Goal: Complete application form: Complete application form

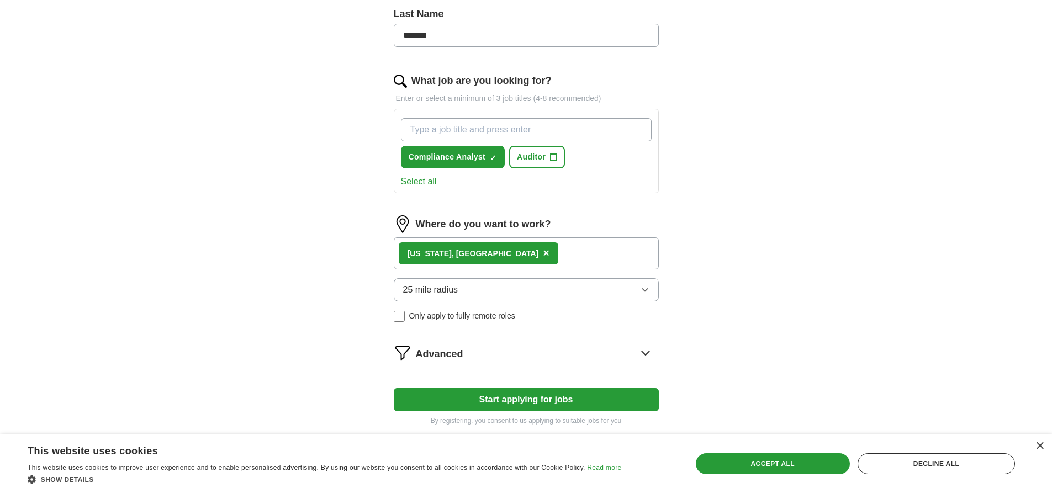
scroll to position [331, 0]
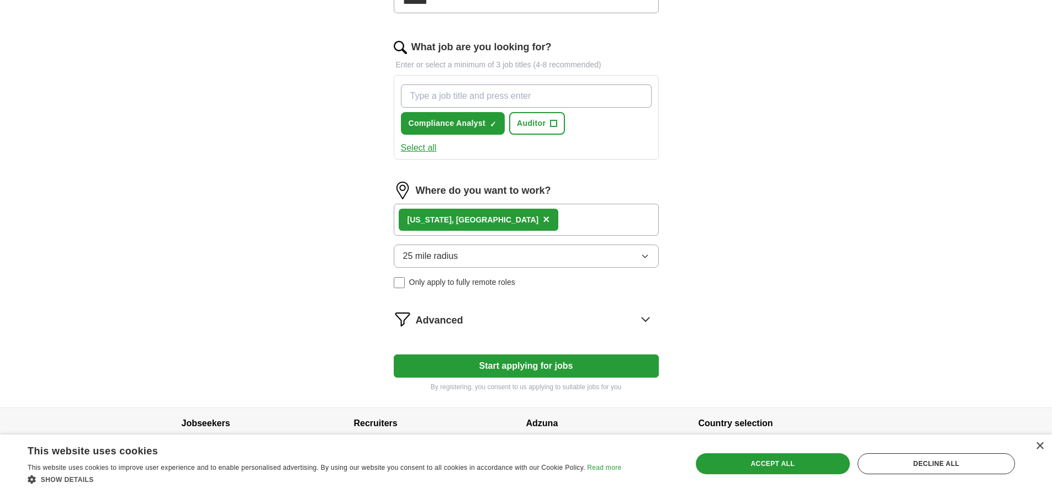
click at [420, 148] on button "Select all" at bounding box center [419, 147] width 36 height 13
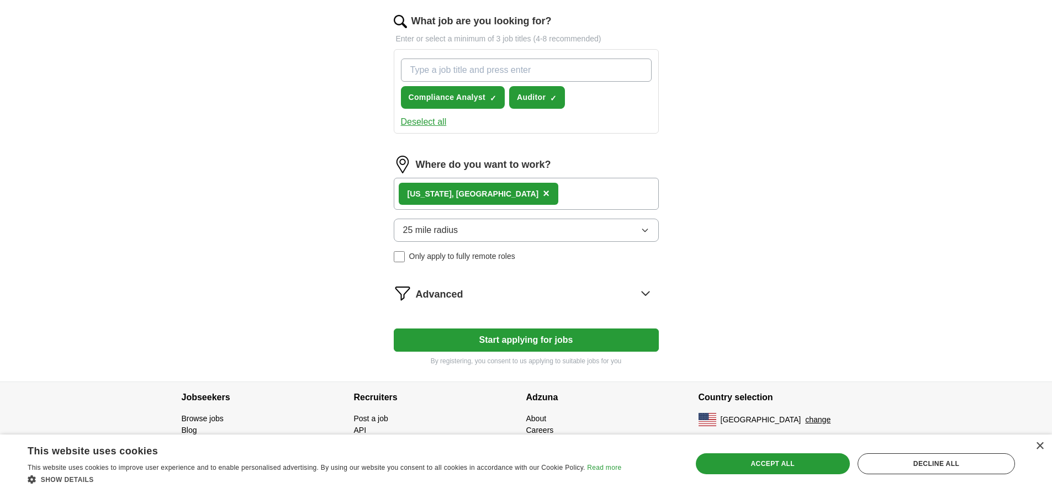
click at [514, 190] on div "[US_STATE], [GEOGRAPHIC_DATA] ×" at bounding box center [526, 194] width 265 height 32
click at [527, 191] on div "[US_STATE], [GEOGRAPHIC_DATA] ×" at bounding box center [526, 194] width 265 height 32
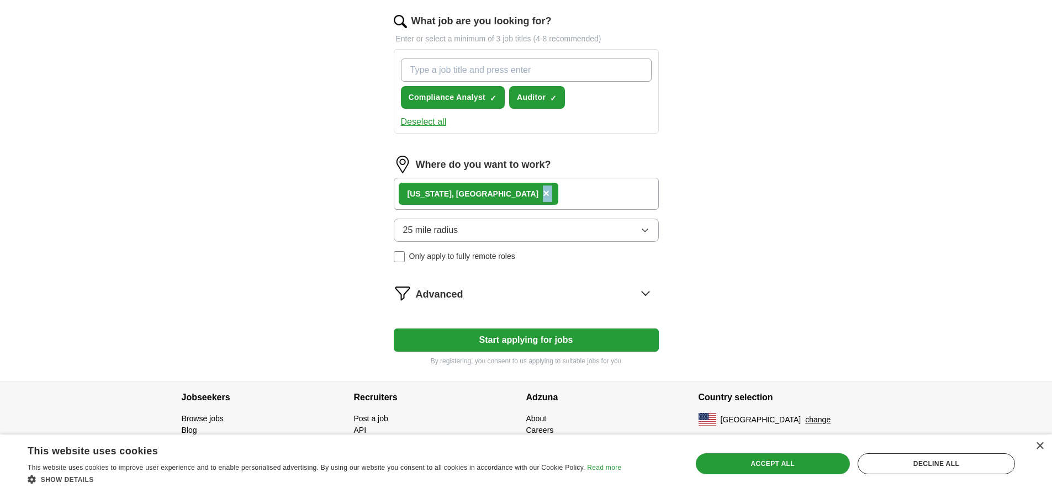
click at [524, 194] on div "[US_STATE], [GEOGRAPHIC_DATA] ×" at bounding box center [526, 194] width 265 height 32
click at [519, 192] on div "[US_STATE], [GEOGRAPHIC_DATA] ×" at bounding box center [526, 194] width 265 height 32
click at [552, 341] on button "Start applying for jobs" at bounding box center [526, 340] width 265 height 23
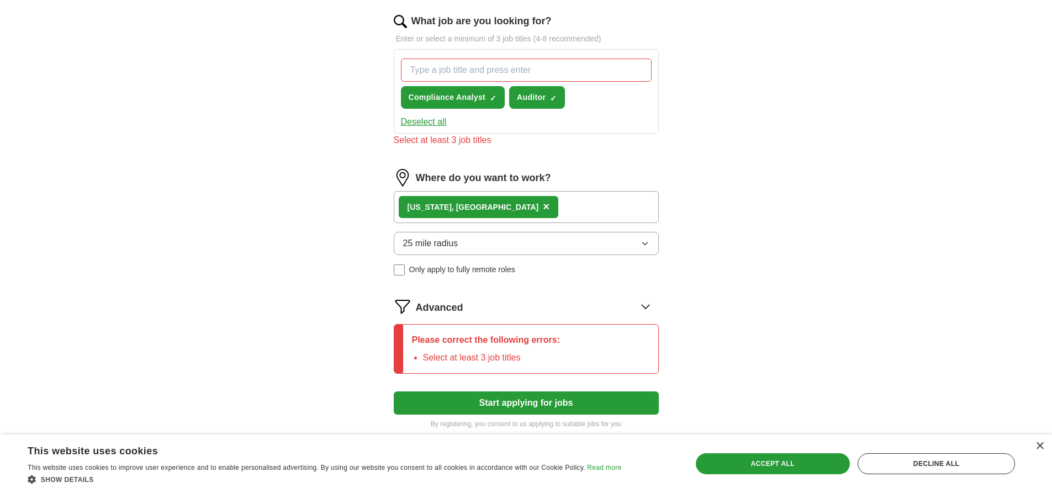
drag, startPoint x: 534, startPoint y: 356, endPoint x: 514, endPoint y: 351, distance: 20.4
click at [528, 354] on li "Select at least 3 job titles" at bounding box center [492, 357] width 138 height 13
click at [414, 345] on p "Please correct the following errors:" at bounding box center [486, 340] width 149 height 13
drag, startPoint x: 414, startPoint y: 345, endPoint x: 430, endPoint y: 345, distance: 16.0
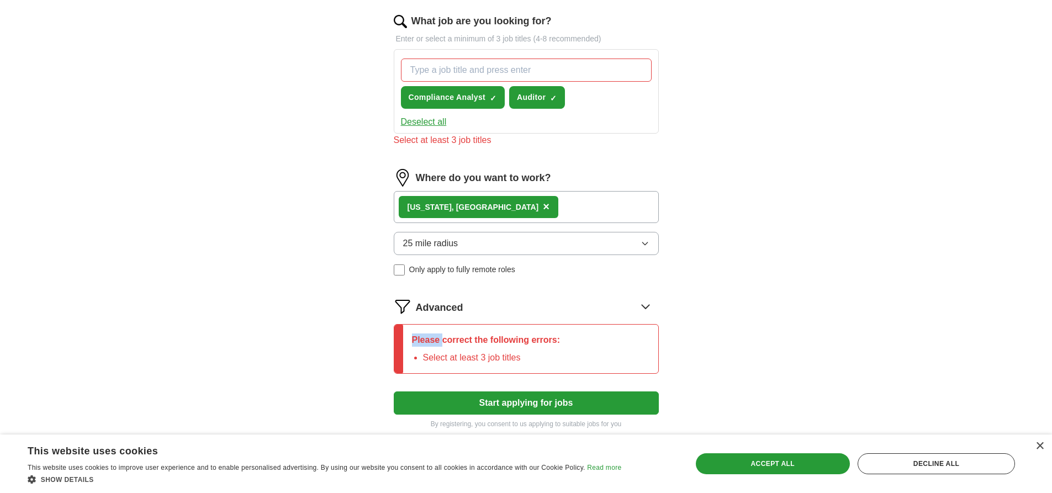
click at [415, 345] on p "Please correct the following errors:" at bounding box center [486, 340] width 149 height 13
click at [524, 340] on p "Please correct the following errors:" at bounding box center [486, 340] width 149 height 13
click at [537, 339] on p "Please correct the following errors:" at bounding box center [486, 340] width 149 height 13
click at [549, 340] on p "Please correct the following errors:" at bounding box center [486, 340] width 149 height 13
click at [552, 340] on p "Please correct the following errors:" at bounding box center [486, 340] width 149 height 13
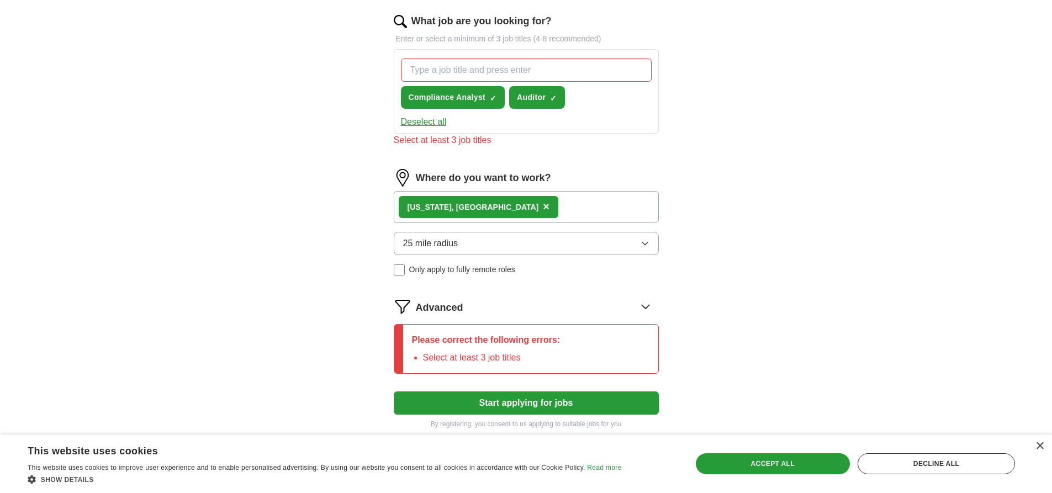
click at [554, 340] on p "Please correct the following errors:" at bounding box center [486, 340] width 149 height 13
click at [557, 339] on p "Please correct the following errors:" at bounding box center [486, 340] width 149 height 13
click at [565, 340] on div "Please correct the following errors: Select at least 3 job titles" at bounding box center [486, 349] width 166 height 49
click at [568, 338] on div "Please correct the following errors: Select at least 3 job titles" at bounding box center [486, 349] width 166 height 49
drag, startPoint x: 568, startPoint y: 338, endPoint x: 505, endPoint y: 347, distance: 63.2
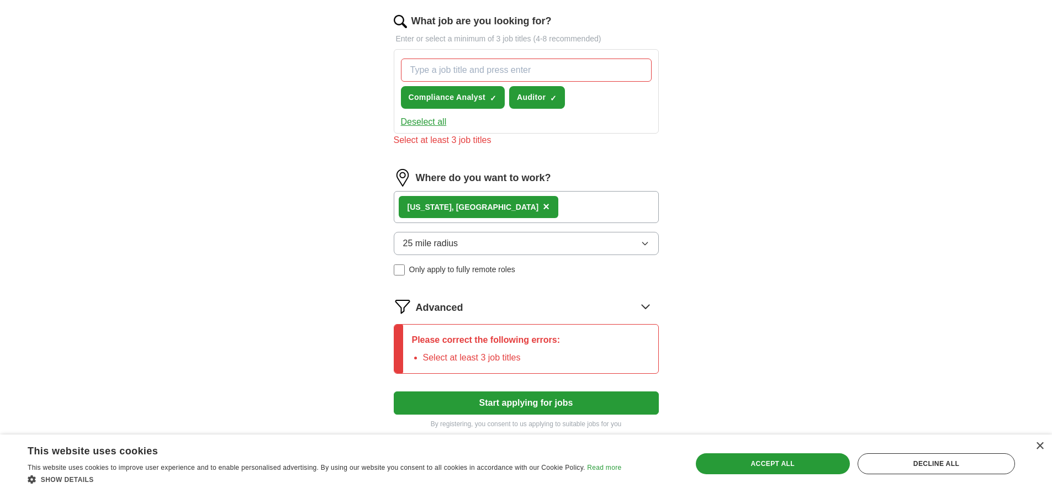
click at [566, 338] on div "Please correct the following errors: Select at least 3 job titles" at bounding box center [486, 349] width 166 height 49
click at [502, 349] on div "Please correct the following errors: Select at least 3 job titles" at bounding box center [486, 349] width 166 height 49
drag, startPoint x: 502, startPoint y: 349, endPoint x: 525, endPoint y: 344, distance: 23.3
click at [509, 349] on div "Please correct the following errors: Select at least 3 job titles" at bounding box center [486, 349] width 166 height 49
click at [645, 306] on icon at bounding box center [646, 307] width 18 height 18
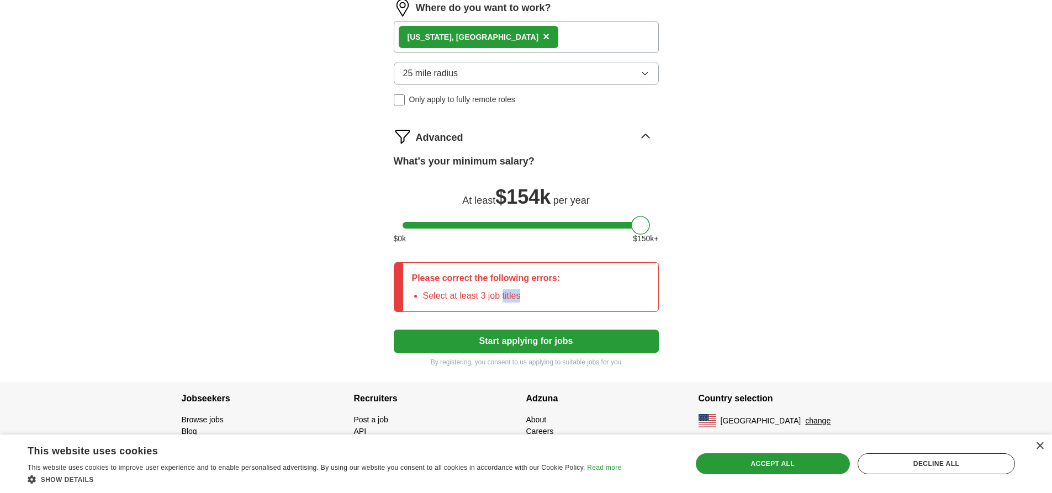
scroll to position [529, 0]
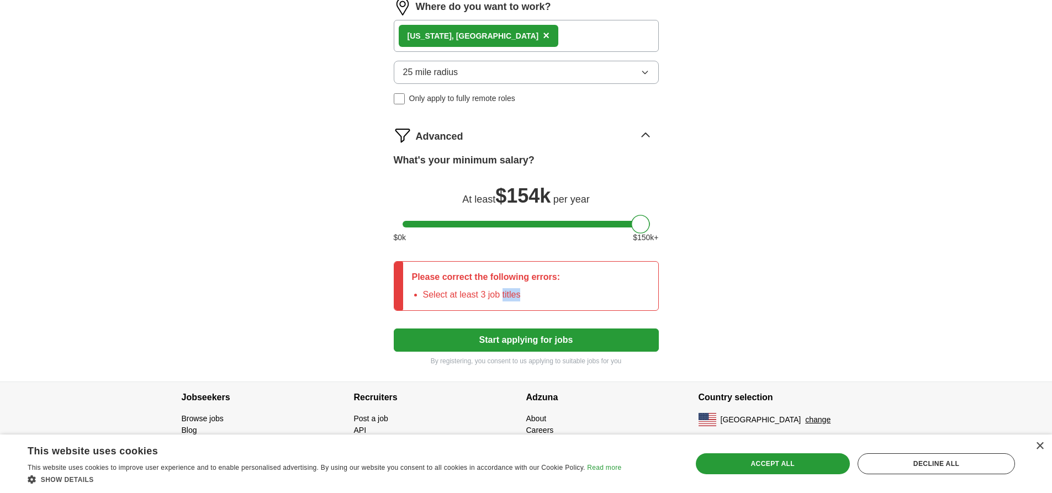
click at [536, 294] on li "Select at least 3 job titles" at bounding box center [492, 294] width 138 height 13
click at [531, 292] on li "Select at least 3 job titles" at bounding box center [492, 294] width 138 height 13
click at [541, 294] on li "Select at least 3 job titles" at bounding box center [492, 294] width 138 height 13
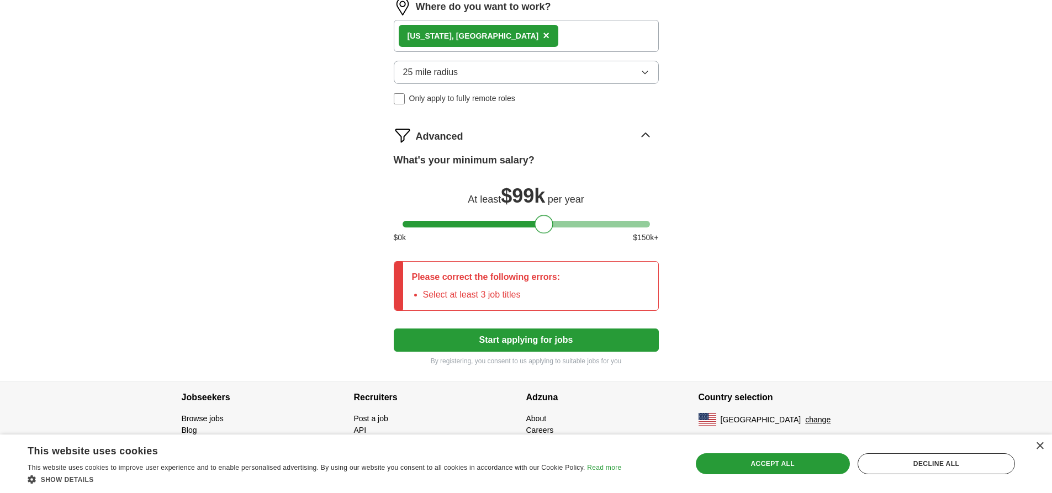
drag, startPoint x: 631, startPoint y: 225, endPoint x: 540, endPoint y: 227, distance: 91.7
click at [540, 227] on div at bounding box center [544, 224] width 19 height 19
drag, startPoint x: 546, startPoint y: 227, endPoint x: 529, endPoint y: 229, distance: 17.3
click at [529, 229] on div at bounding box center [527, 224] width 19 height 19
click at [523, 289] on li "Select at least 3 job titles" at bounding box center [492, 294] width 138 height 13
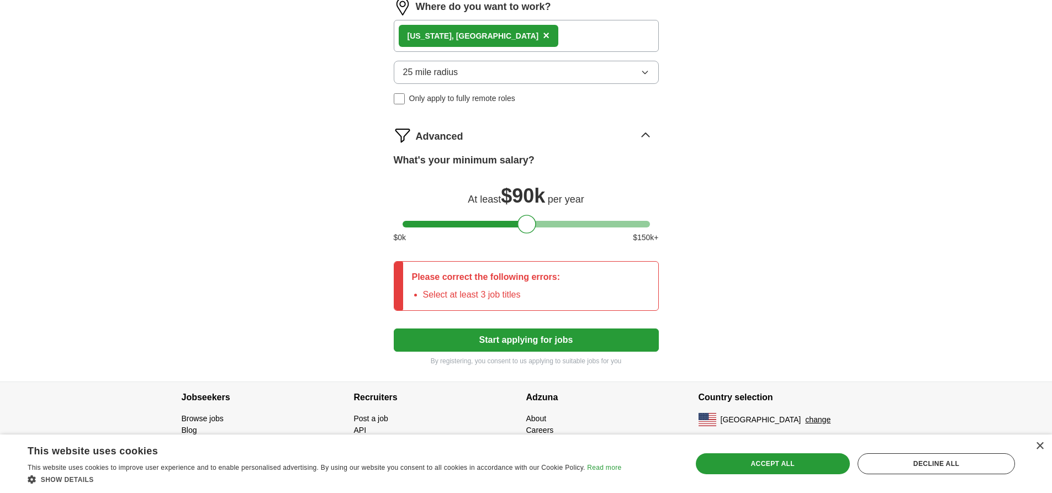
click at [523, 289] on li "Select at least 3 job titles" at bounding box center [492, 294] width 138 height 13
click at [423, 293] on li "Select at least 3 job titles" at bounding box center [492, 294] width 138 height 13
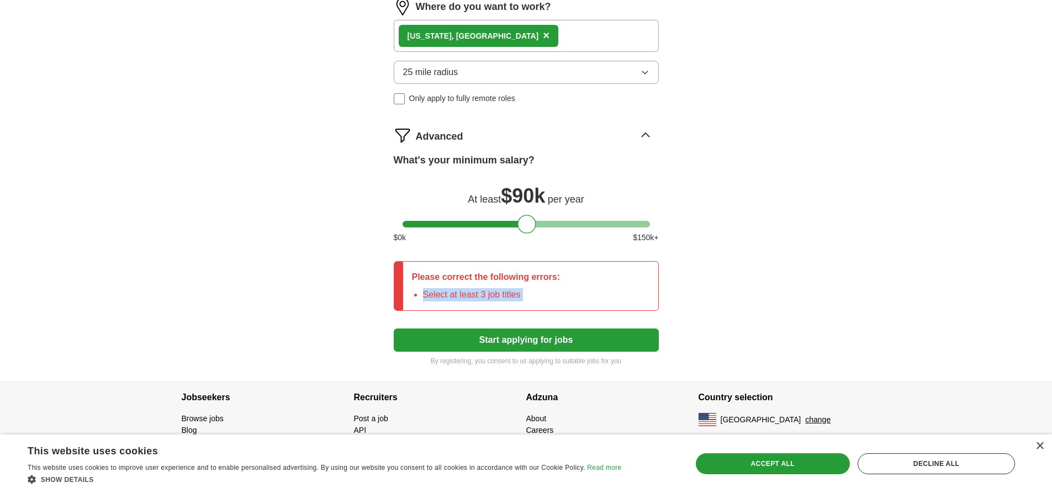
click at [423, 293] on li "Select at least 3 job titles" at bounding box center [492, 294] width 138 height 13
click at [533, 294] on li "Select at least 3 job titles" at bounding box center [492, 294] width 138 height 13
click at [530, 294] on li "Select at least 3 job titles" at bounding box center [492, 294] width 138 height 13
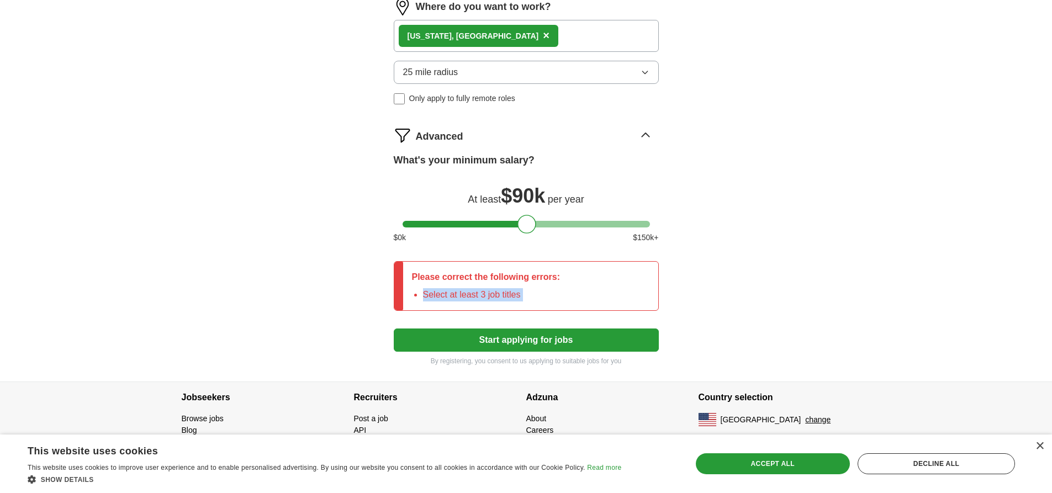
click at [530, 294] on li "Select at least 3 job titles" at bounding box center [492, 294] width 138 height 13
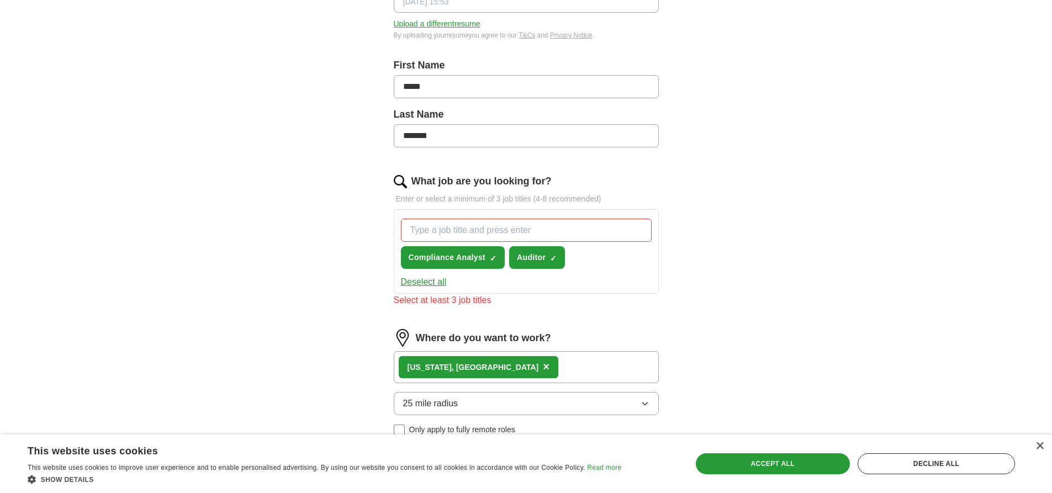
scroll to position [142, 0]
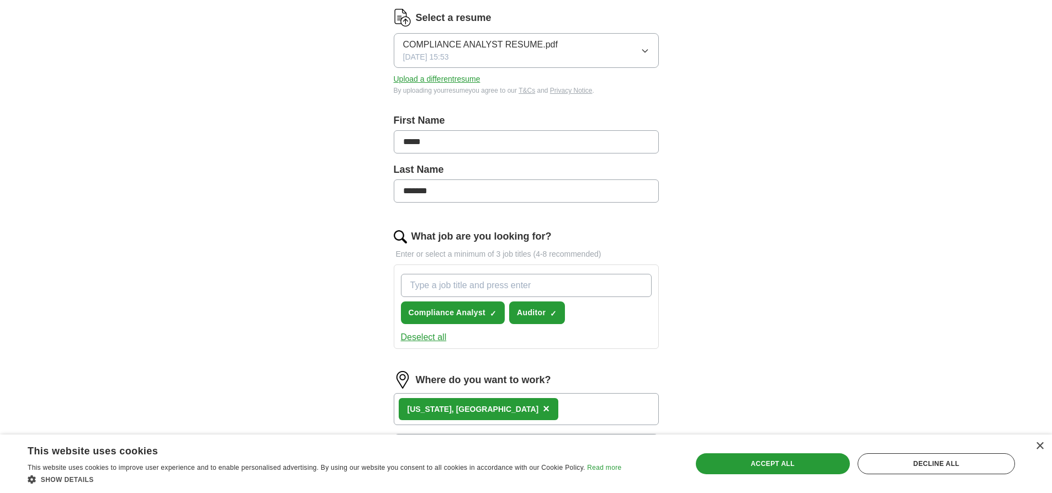
click at [546, 283] on input "What job are you looking for?" at bounding box center [526, 285] width 251 height 23
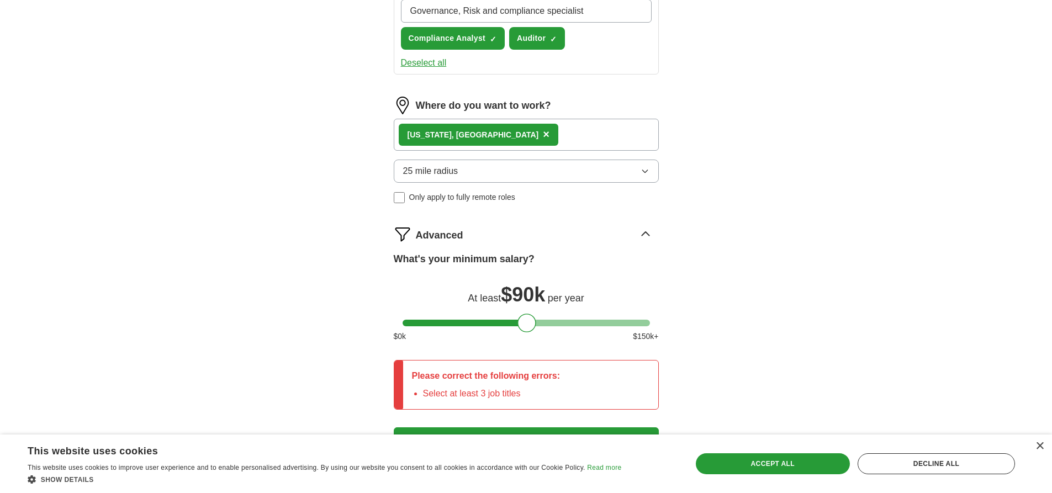
scroll to position [418, 0]
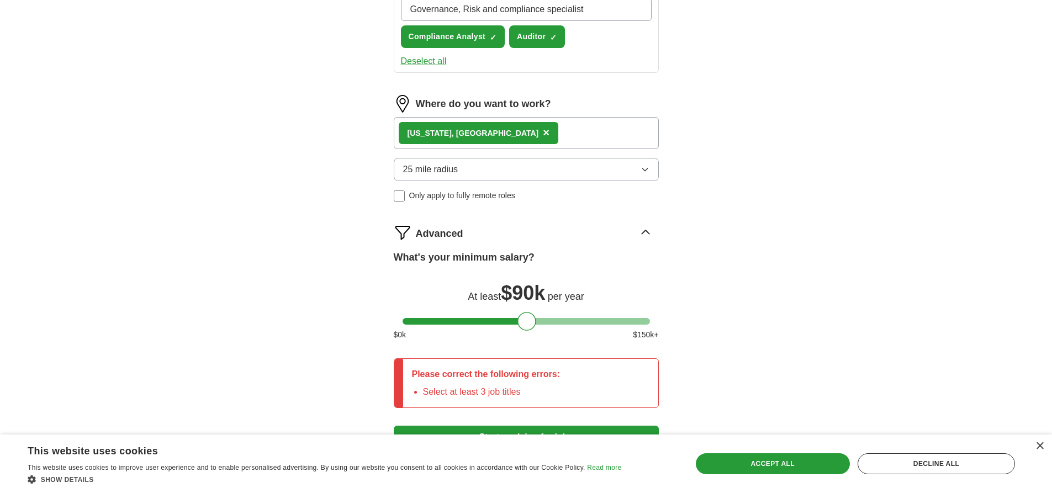
click at [763, 201] on div "ApplyIQ Let ApplyIQ do the hard work of searching and applying for jobs. Just t…" at bounding box center [526, 46] width 707 height 863
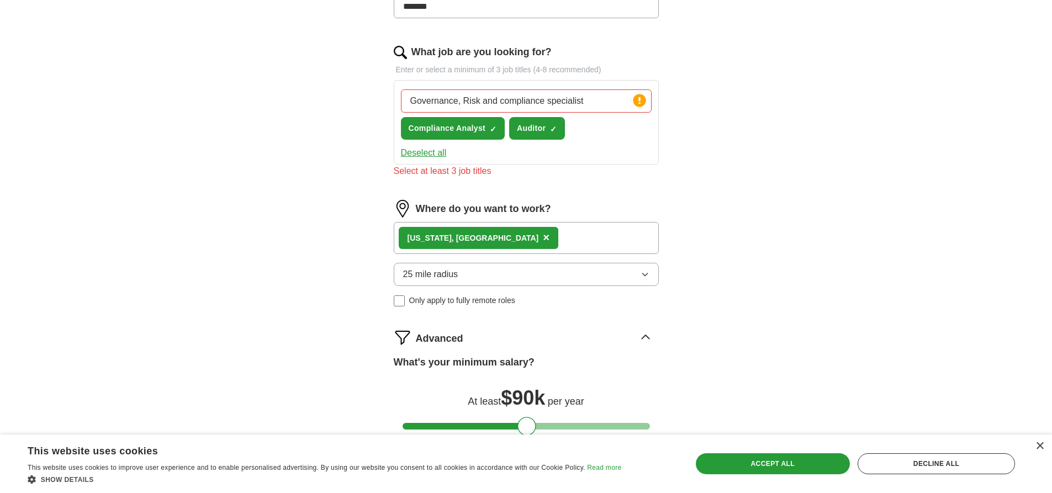
scroll to position [308, 0]
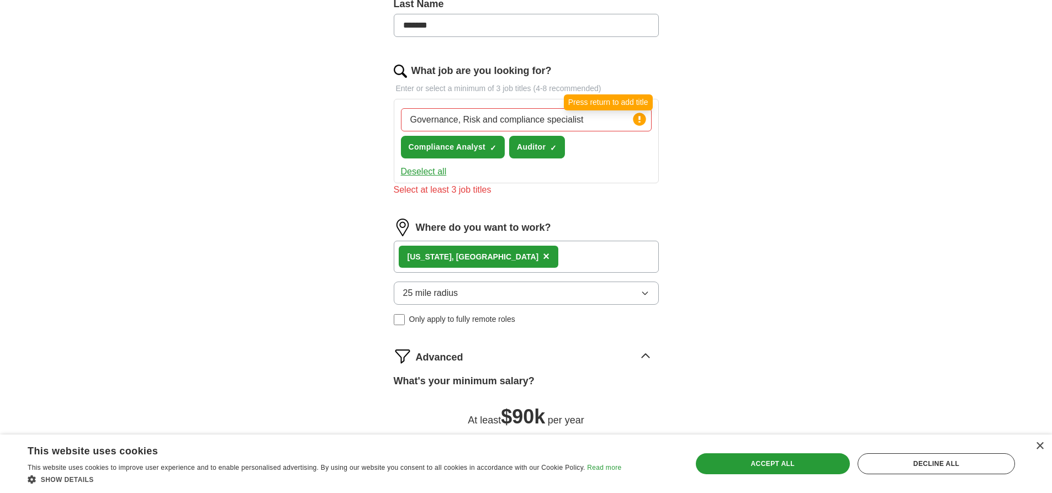
click at [641, 120] on circle at bounding box center [639, 119] width 13 height 13
click at [558, 115] on input "Governance, Risk and compliance specialist" at bounding box center [526, 119] width 251 height 23
click at [554, 117] on input "Governance, Risk and compliance specialist" at bounding box center [526, 119] width 251 height 23
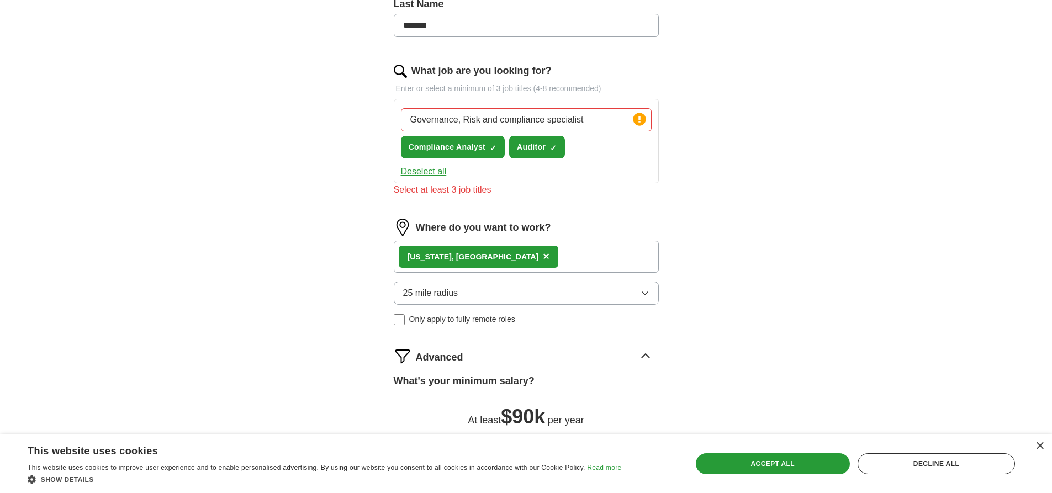
click at [418, 172] on button "Deselect all" at bounding box center [424, 171] width 46 height 13
click at [493, 146] on span "+" at bounding box center [494, 147] width 7 height 9
click at [553, 148] on span "+" at bounding box center [554, 147] width 7 height 9
click at [576, 145] on div "Governance, Risk and compliance specialist Press return to add title Compliance…" at bounding box center [526, 133] width 255 height 59
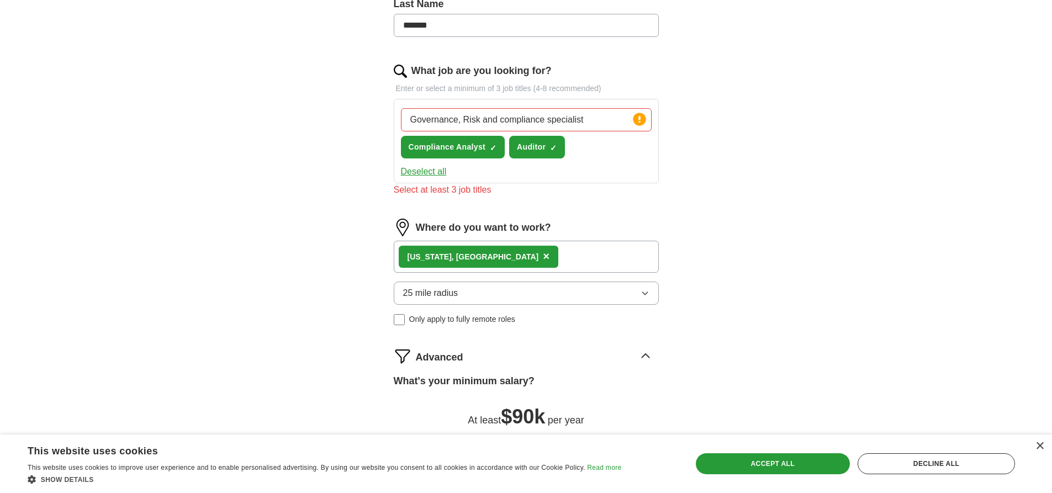
click at [576, 145] on div "Governance, Risk and compliance specialist Press return to add title Compliance…" at bounding box center [526, 133] width 255 height 59
click at [426, 173] on button "Deselect all" at bounding box center [424, 171] width 46 height 13
click at [554, 149] on span "+" at bounding box center [554, 147] width 7 height 9
click at [495, 147] on span "+" at bounding box center [494, 147] width 7 height 9
click at [597, 119] on input "Governance, Risk and compliance specialist" at bounding box center [526, 119] width 251 height 23
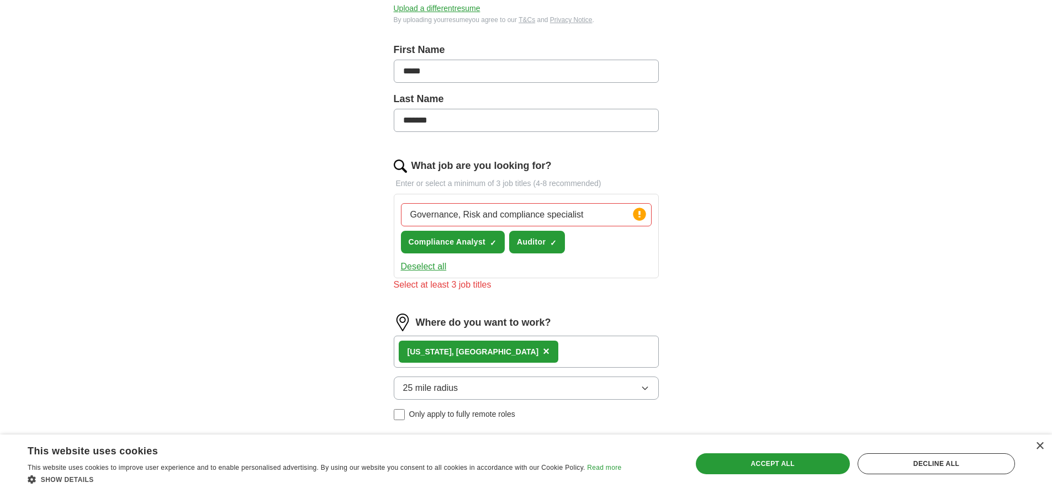
scroll to position [221, 0]
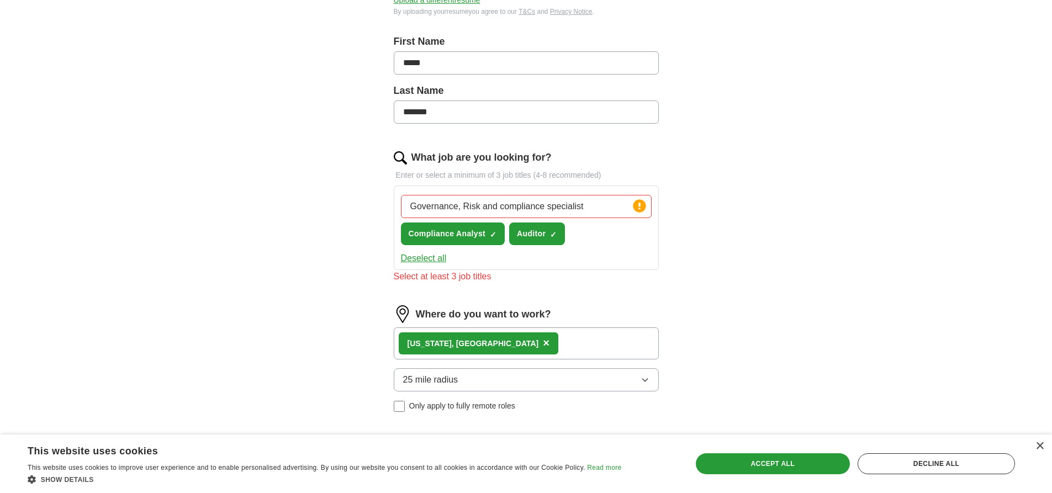
click at [402, 158] on img at bounding box center [400, 157] width 13 height 13
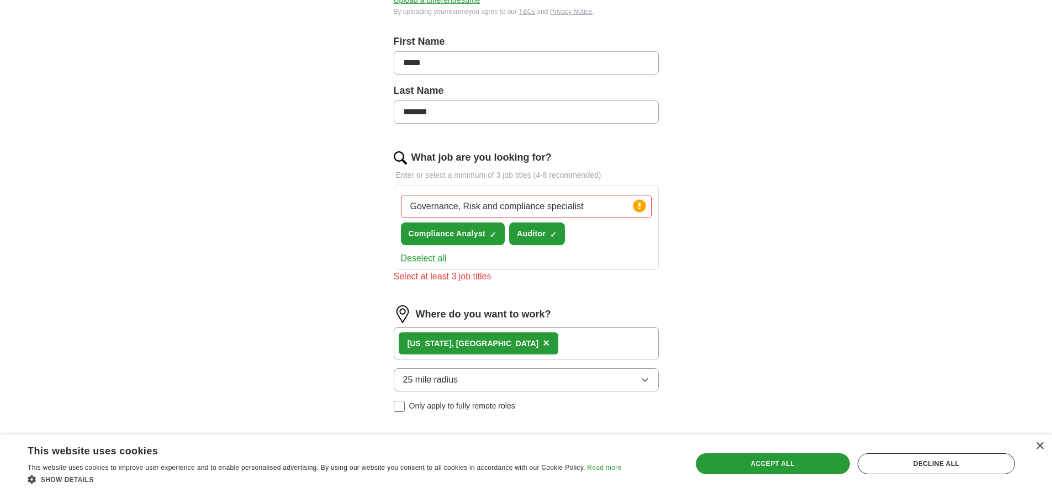
click at [402, 158] on img at bounding box center [400, 157] width 13 height 13
click at [638, 209] on circle at bounding box center [639, 205] width 13 height 13
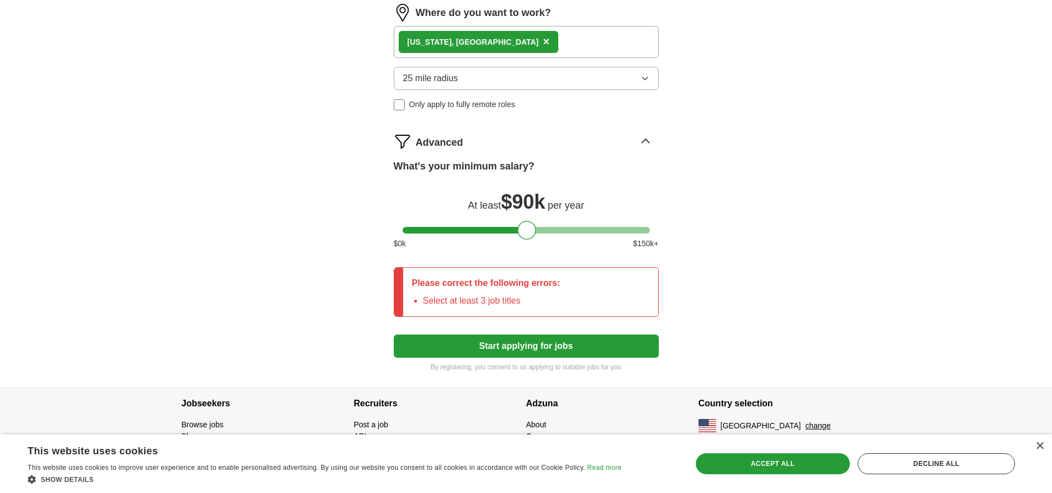
scroll to position [529, 0]
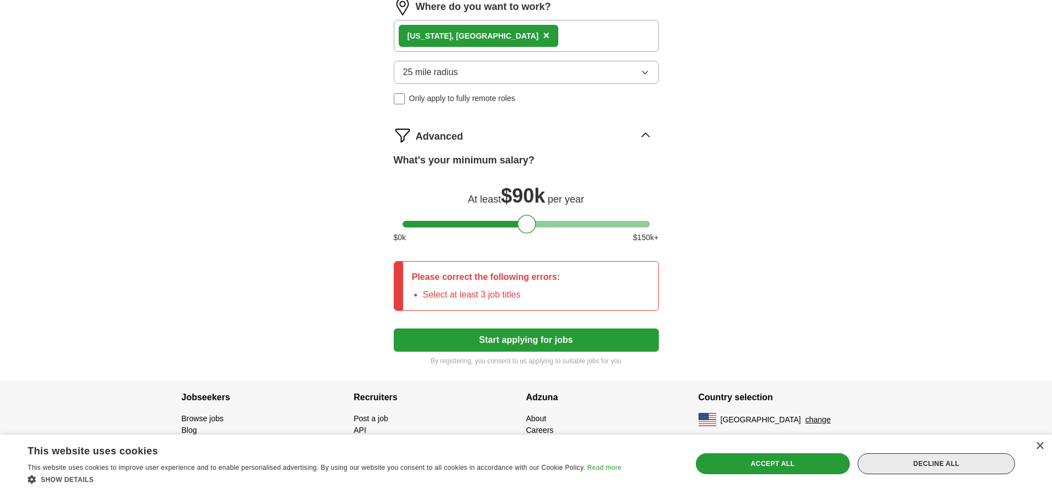
click at [937, 464] on div "Decline all" at bounding box center [936, 464] width 157 height 21
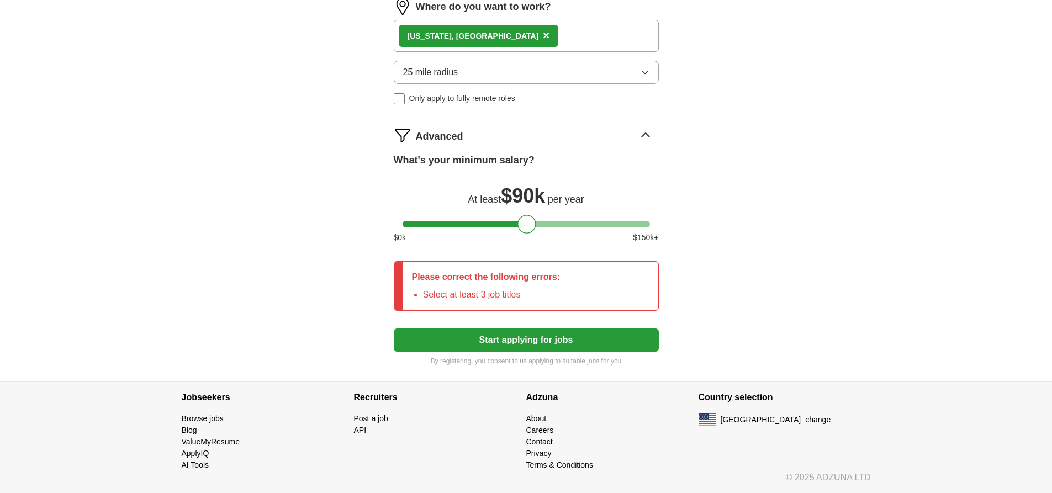
click at [534, 345] on button "Start applying for jobs" at bounding box center [526, 340] width 265 height 23
click at [571, 342] on button "Start applying for jobs" at bounding box center [526, 340] width 265 height 23
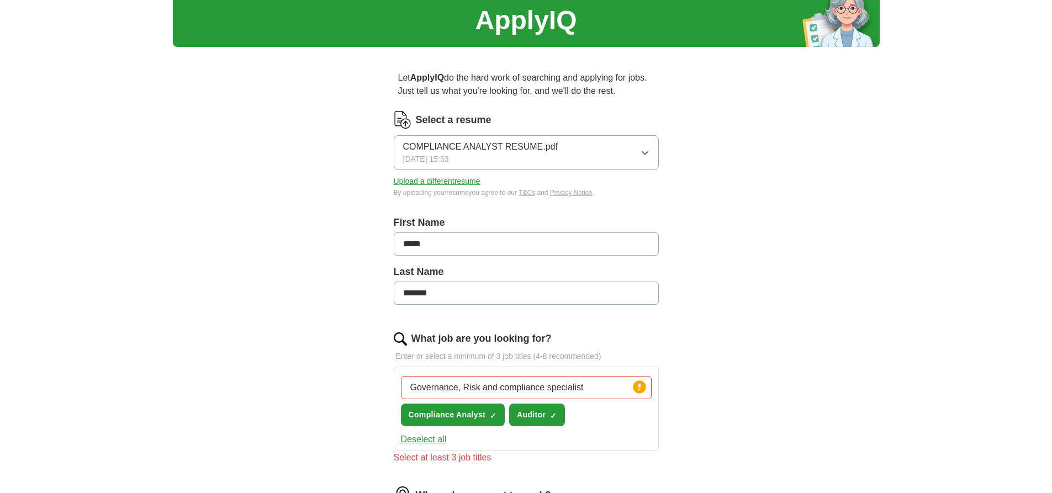
scroll to position [0, 0]
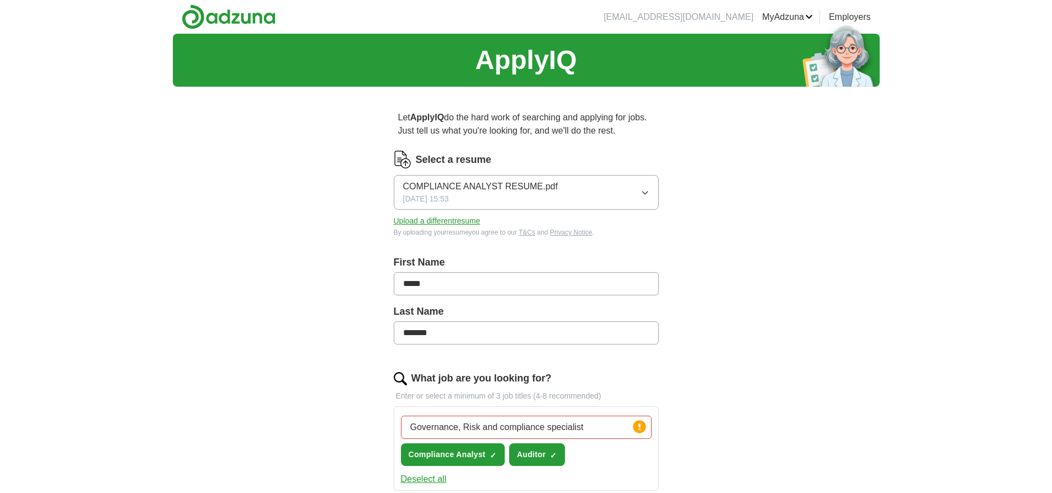
click at [588, 428] on input "Governance, Risk and compliance specialist" at bounding box center [526, 427] width 251 height 23
click at [588, 427] on input "Governance, Risk and compliance specialist" at bounding box center [526, 427] width 251 height 23
click at [588, 424] on input "Governance, Risk and compliance specialist" at bounding box center [526, 427] width 251 height 23
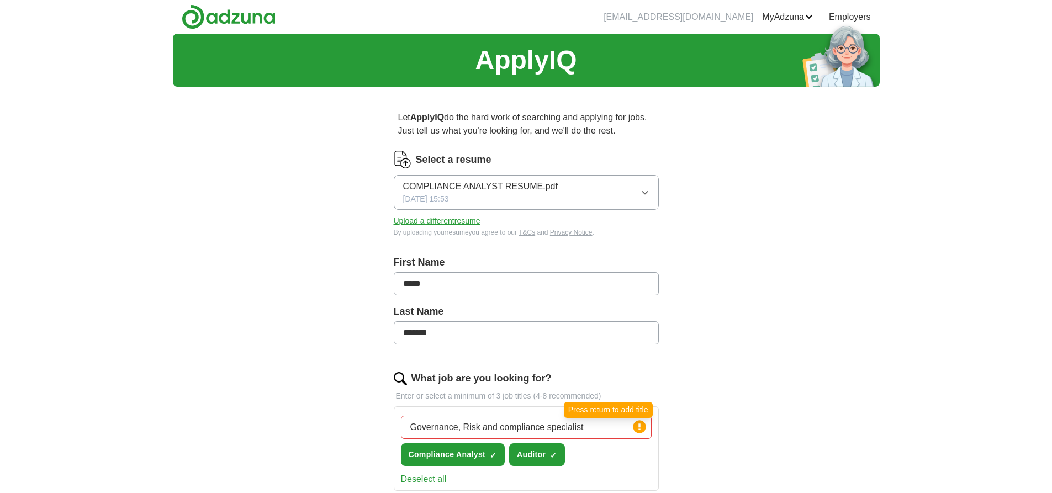
click at [638, 427] on circle at bounding box center [639, 426] width 13 height 13
drag, startPoint x: 638, startPoint y: 427, endPoint x: 720, endPoint y: 433, distance: 83.1
click at [720, 433] on div "ApplyIQ Let ApplyIQ do the hard work of searching and applying for jobs. Just t…" at bounding box center [526, 472] width 707 height 877
click at [640, 430] on icon at bounding box center [640, 427] width 2 height 7
click at [640, 429] on circle at bounding box center [639, 426] width 13 height 13
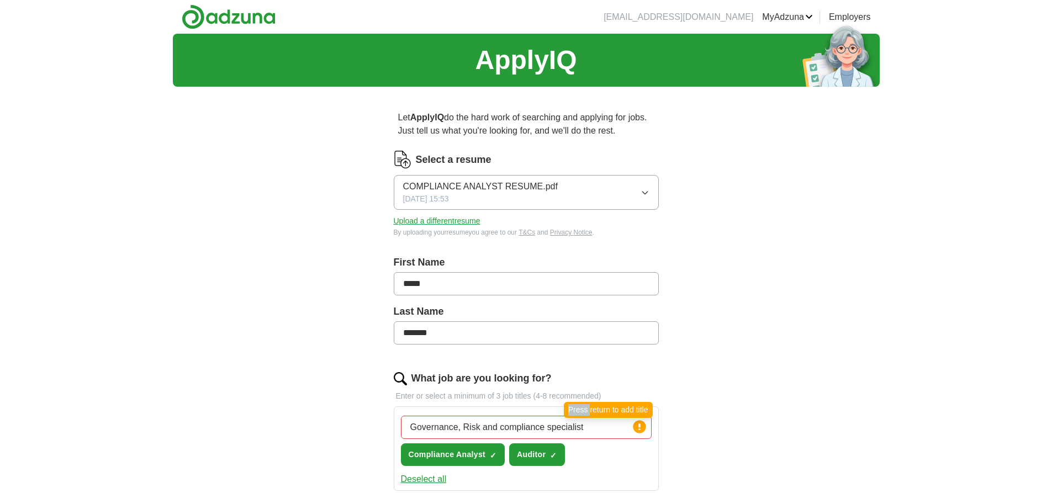
click at [640, 429] on circle at bounding box center [639, 426] width 13 height 13
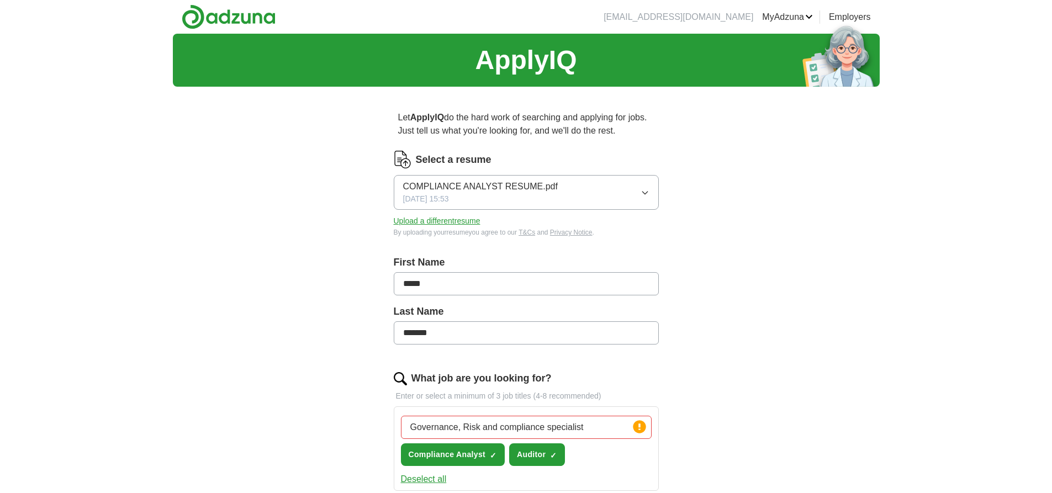
click at [640, 429] on circle at bounding box center [639, 426] width 13 height 13
click at [640, 430] on circle at bounding box center [639, 426] width 13 height 13
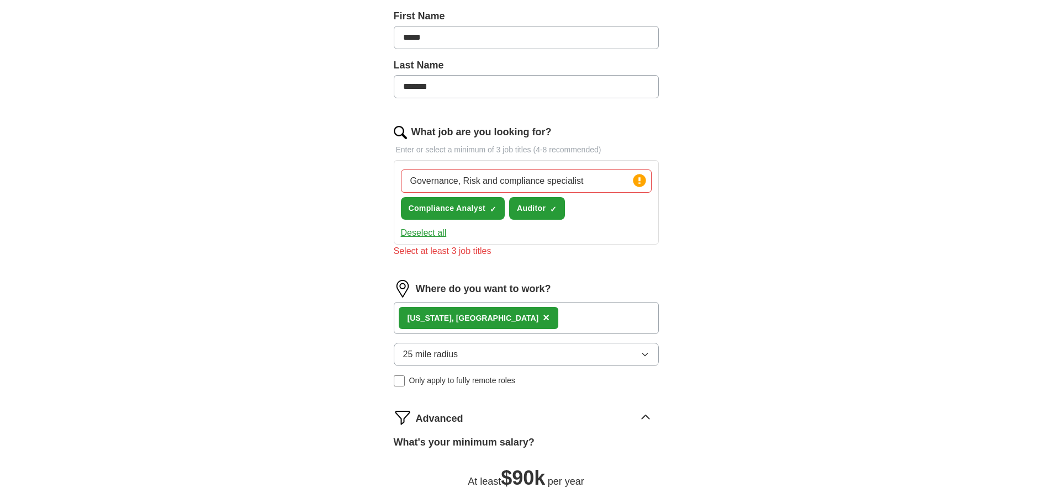
scroll to position [276, 0]
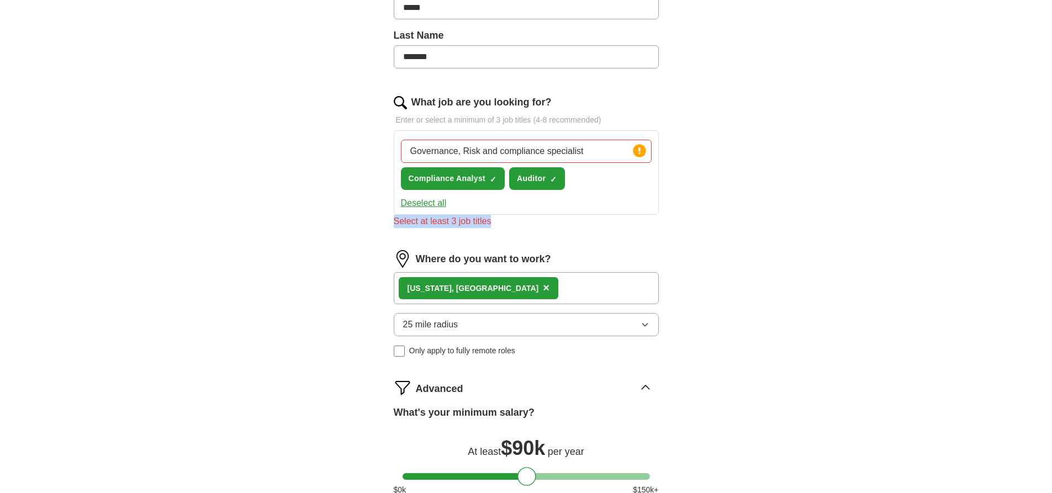
drag, startPoint x: 491, startPoint y: 220, endPoint x: 389, endPoint y: 220, distance: 101.7
click at [389, 220] on div "Let ApplyIQ do the hard work of searching and applying for jobs. Just tell us w…" at bounding box center [527, 226] width 354 height 815
click at [438, 221] on div "Select at least 3 job titles" at bounding box center [526, 221] width 265 height 13
drag, startPoint x: 446, startPoint y: 220, endPoint x: 674, endPoint y: 227, distance: 228.3
click at [682, 228] on div "Let ApplyIQ do the hard work of searching and applying for jobs. Just tell us w…" at bounding box center [527, 226] width 354 height 815
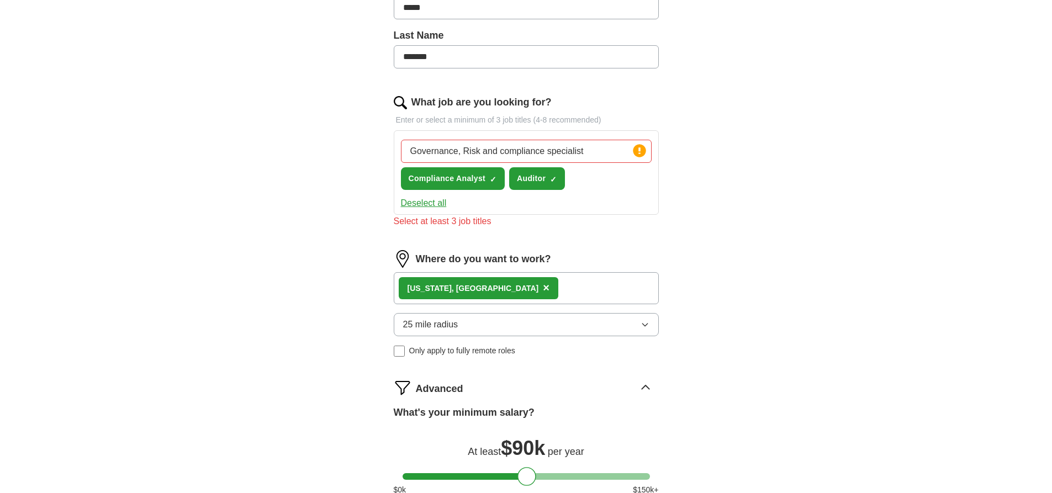
click at [445, 206] on button "Deselect all" at bounding box center [424, 203] width 46 height 13
click at [578, 167] on div "Governance, Risk and compliance specialist Press return to add title Compliance…" at bounding box center [526, 164] width 255 height 59
click at [588, 155] on input "Governance, Risk and compliance specialist" at bounding box center [526, 151] width 251 height 23
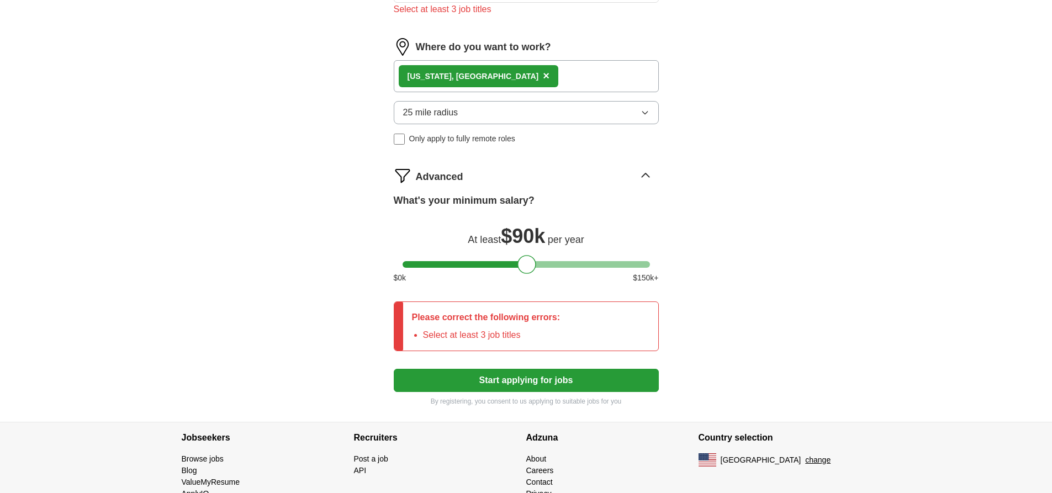
scroll to position [497, 0]
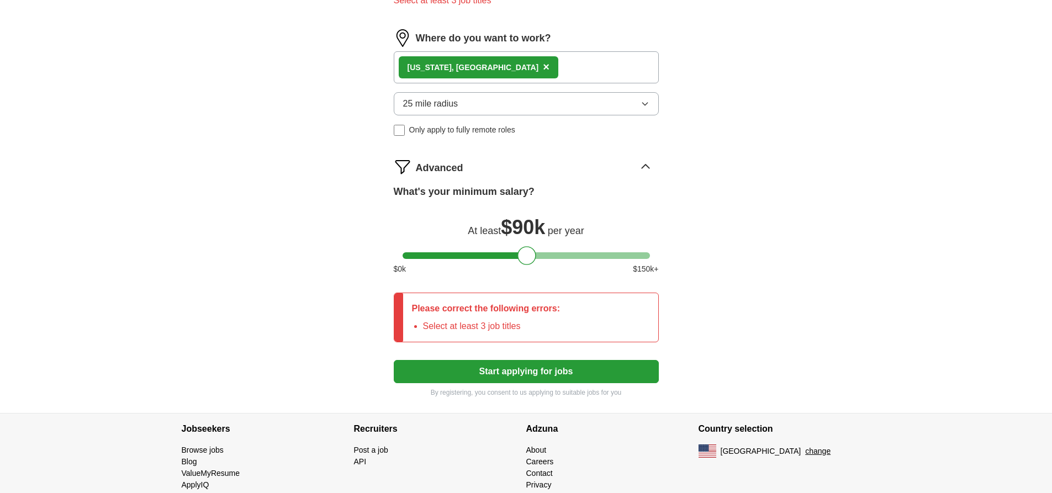
click at [583, 374] on button "Start applying for jobs" at bounding box center [526, 371] width 265 height 23
click at [583, 373] on button "Start applying for jobs" at bounding box center [526, 371] width 265 height 23
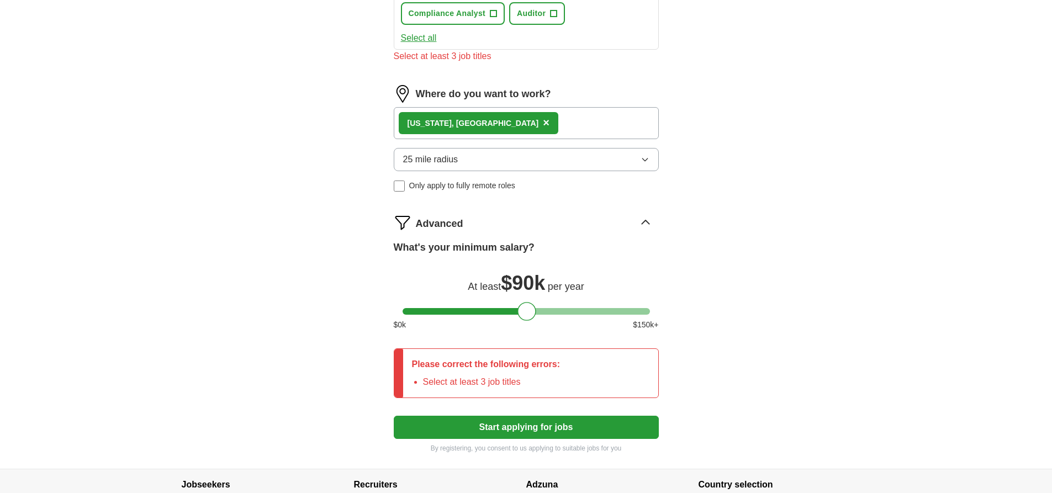
scroll to position [442, 0]
click at [538, 377] on li "Select at least 3 job titles" at bounding box center [492, 381] width 138 height 13
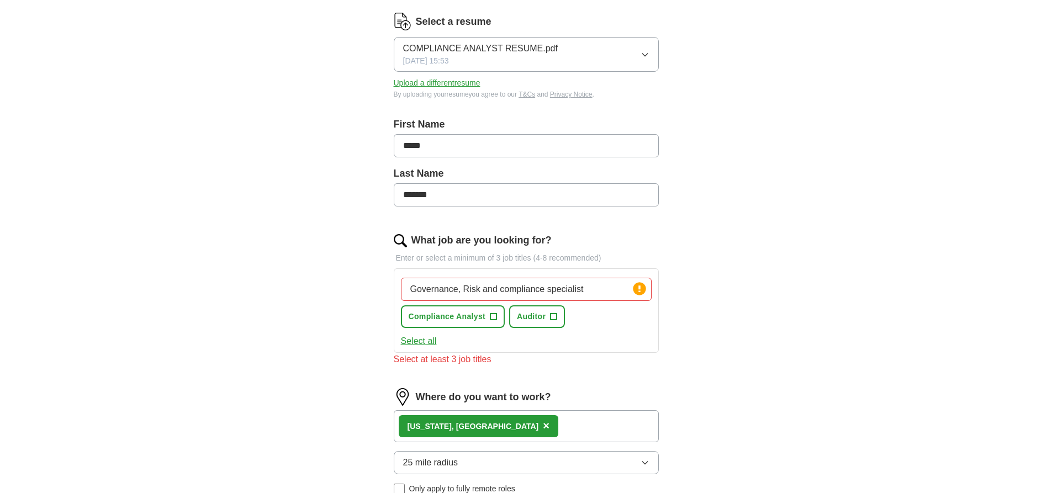
scroll to position [166, 0]
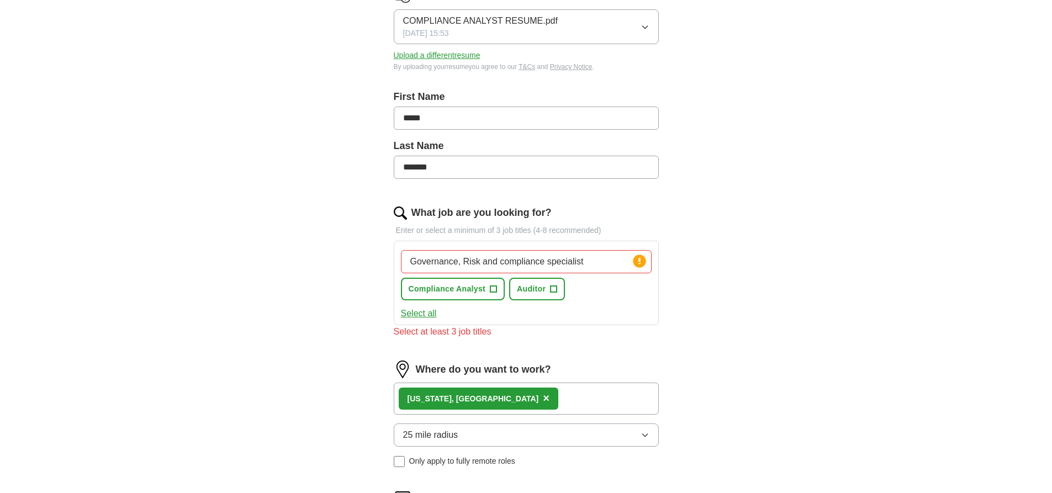
click at [412, 314] on button "Select all" at bounding box center [419, 313] width 36 height 13
click at [410, 317] on button "Deselect all" at bounding box center [424, 313] width 46 height 13
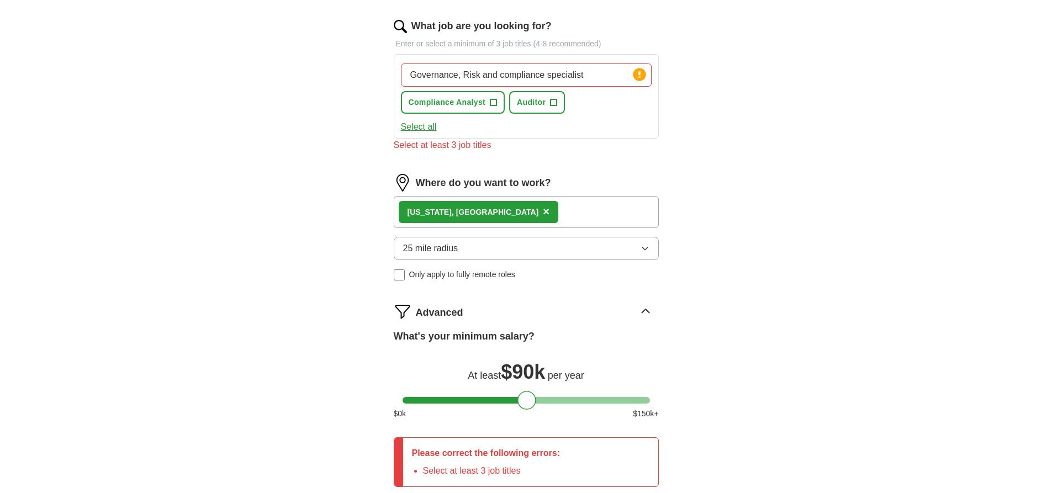
scroll to position [387, 0]
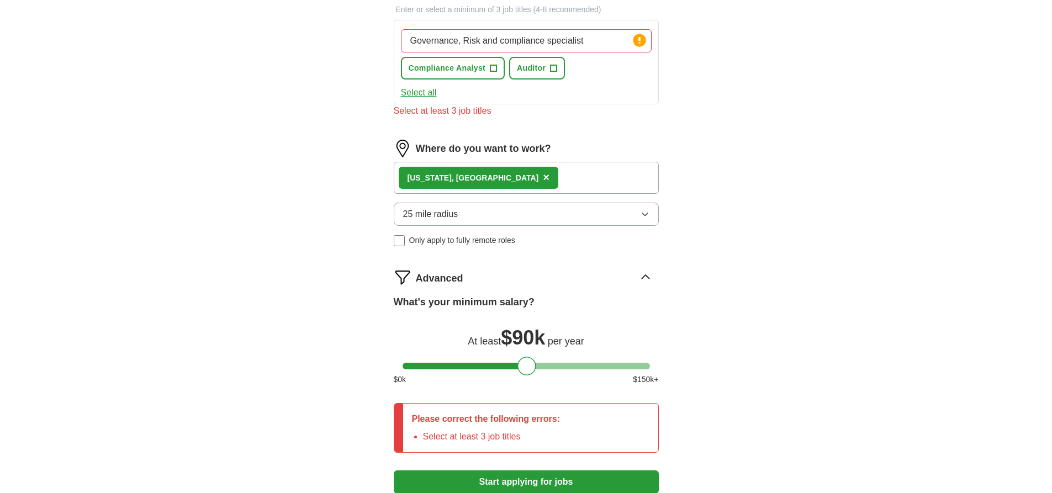
click at [562, 484] on button "Start applying for jobs" at bounding box center [526, 482] width 265 height 23
click at [555, 67] on span "+" at bounding box center [554, 68] width 7 height 9
click at [494, 67] on span "+" at bounding box center [494, 68] width 7 height 9
click at [580, 68] on div "Governance, Risk and compliance specialist Press return to add title Compliance…" at bounding box center [526, 54] width 255 height 59
click at [423, 91] on button "Deselect all" at bounding box center [424, 92] width 46 height 13
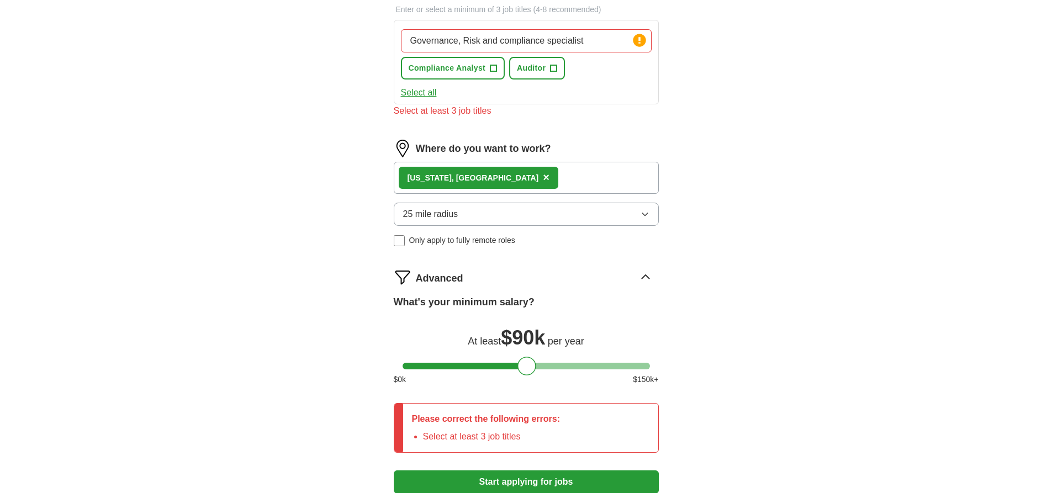
click at [583, 38] on input "Governance, Risk and compliance specialist" at bounding box center [526, 40] width 251 height 23
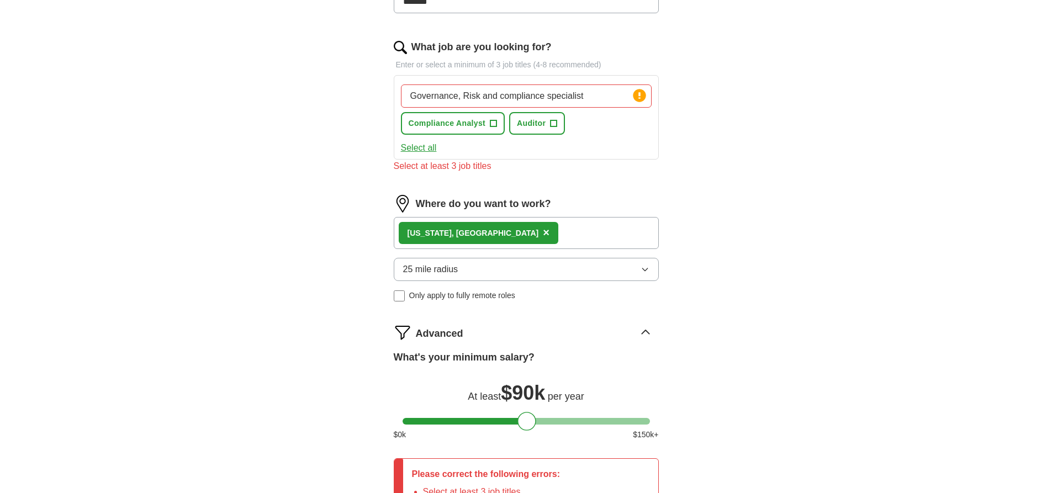
click at [587, 96] on input "Governance, Risk and compliance specialist" at bounding box center [526, 96] width 251 height 23
type input "G"
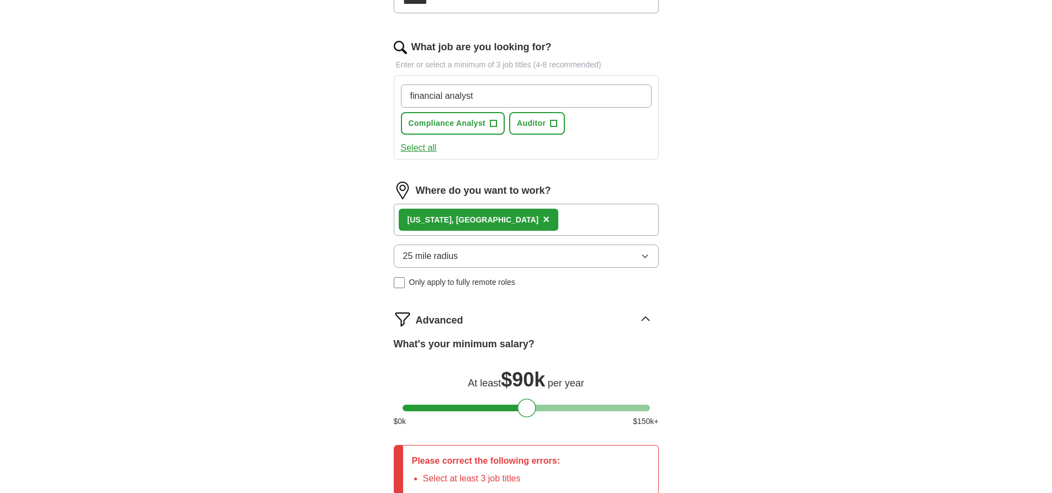
type input "financial analyst"
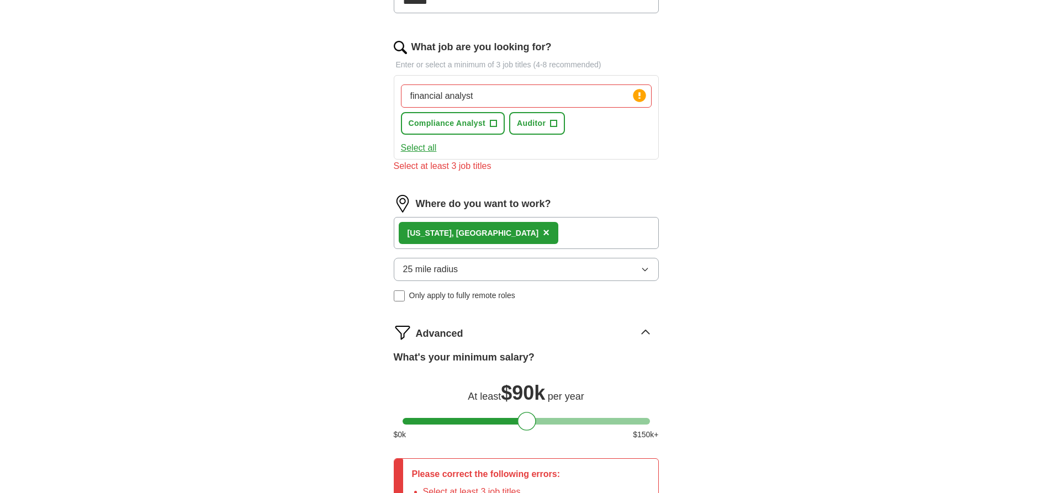
drag, startPoint x: 417, startPoint y: 151, endPoint x: 524, endPoint y: 155, distance: 107.3
click at [419, 151] on button "Select all" at bounding box center [419, 147] width 36 height 13
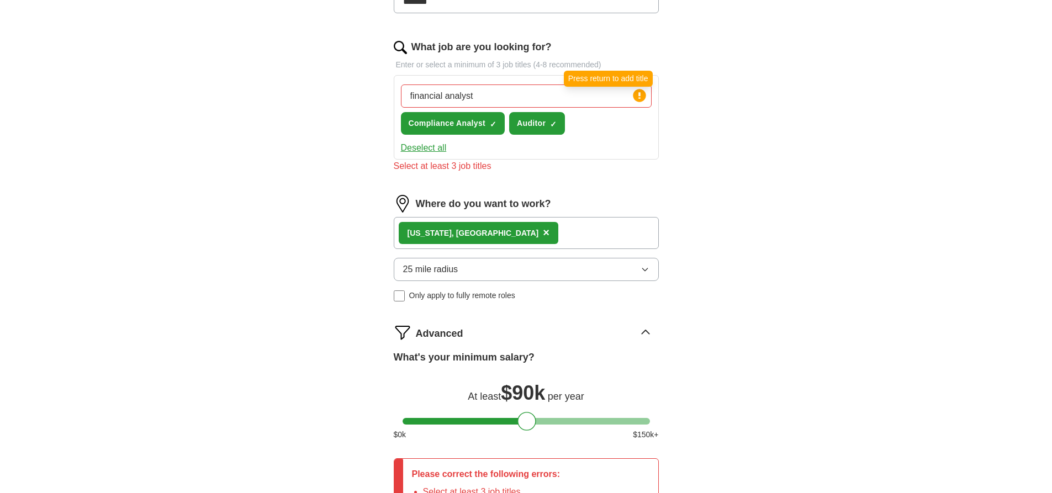
click at [639, 95] on icon at bounding box center [640, 95] width 2 height 7
click at [435, 147] on button "Deselect all" at bounding box center [424, 147] width 46 height 13
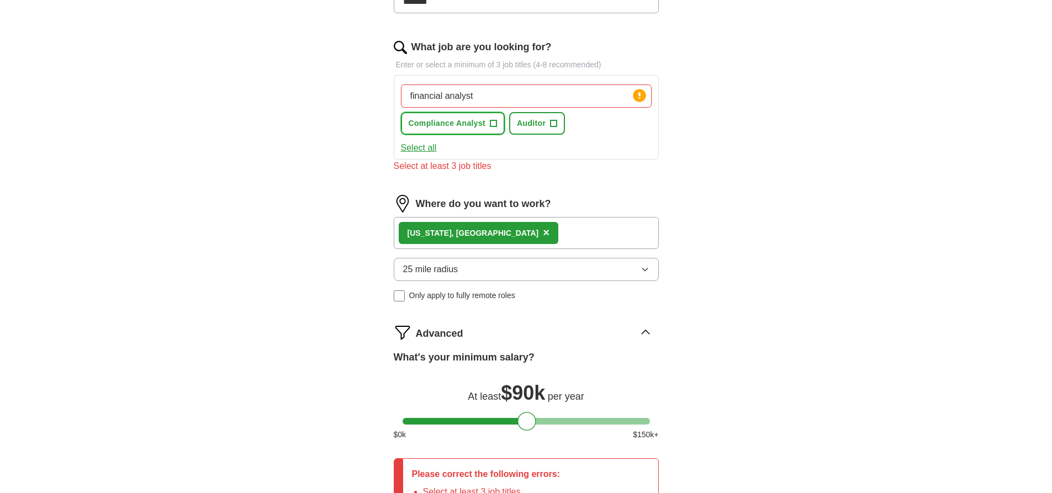
click at [452, 134] on button "Compliance Analyst +" at bounding box center [453, 123] width 104 height 23
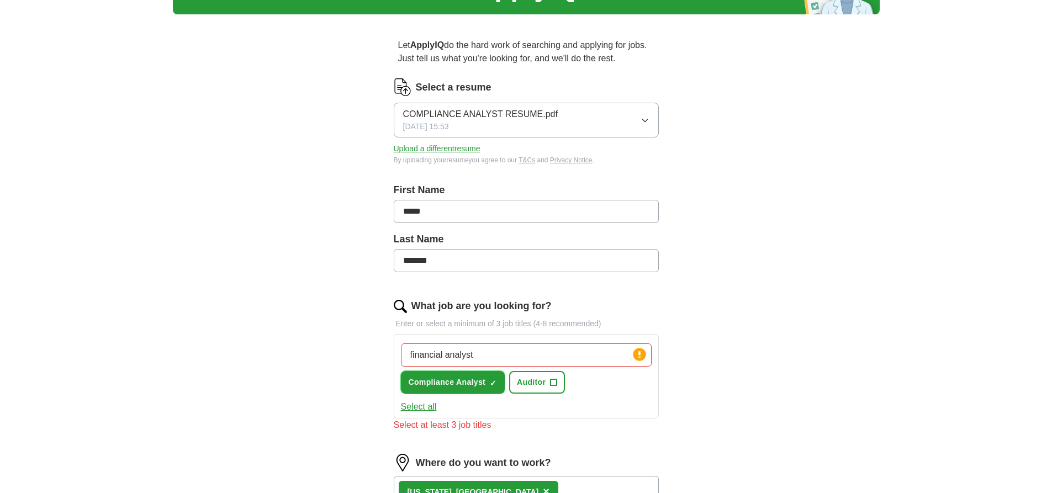
scroll to position [0, 0]
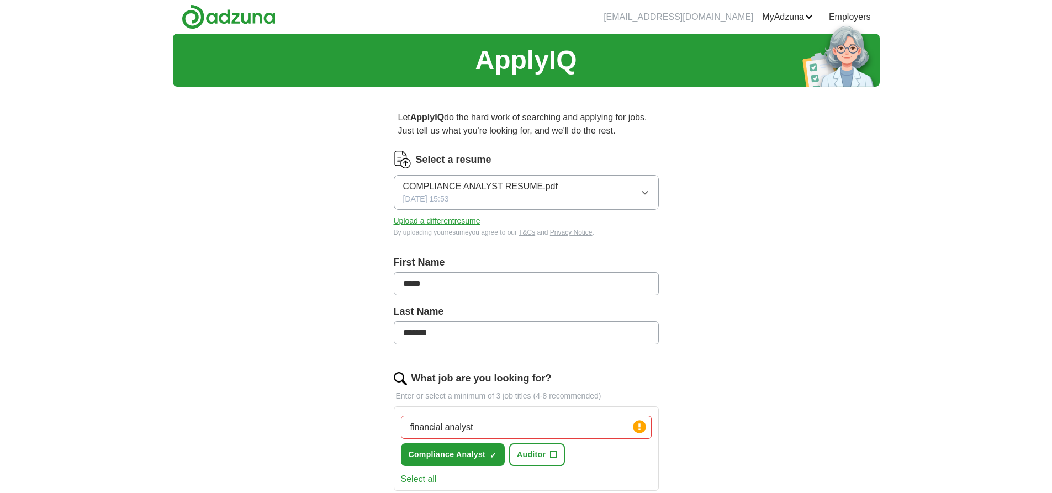
click at [0, 0] on link "Preferences" at bounding box center [0, 0] width 0 height 0
